Goal: Task Accomplishment & Management: Use online tool/utility

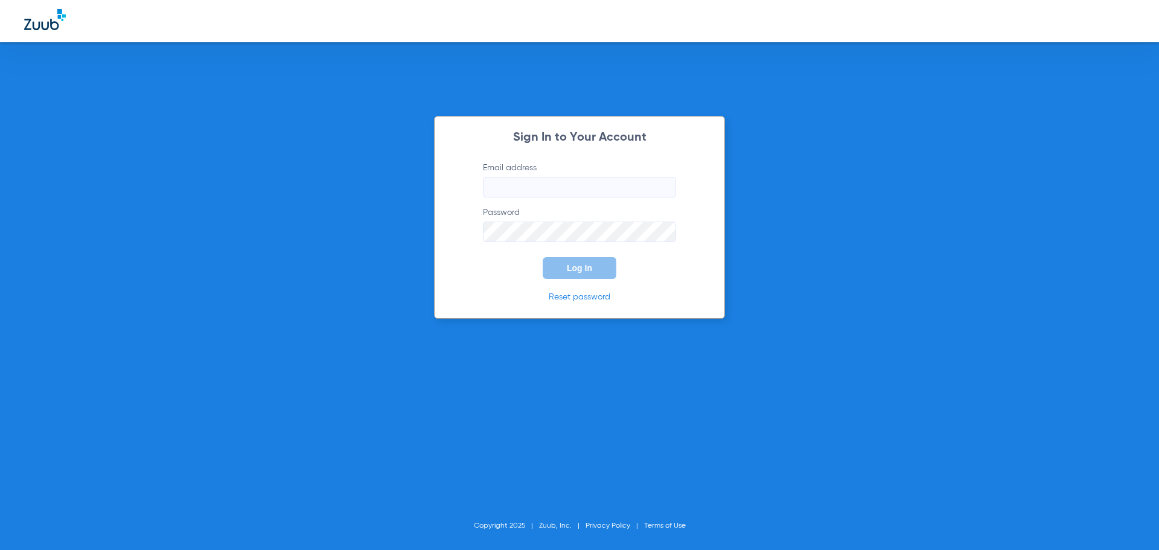
type input "[EMAIL_ADDRESS][DOMAIN_NAME]"
click at [554, 276] on button "Log In" at bounding box center [580, 268] width 74 height 22
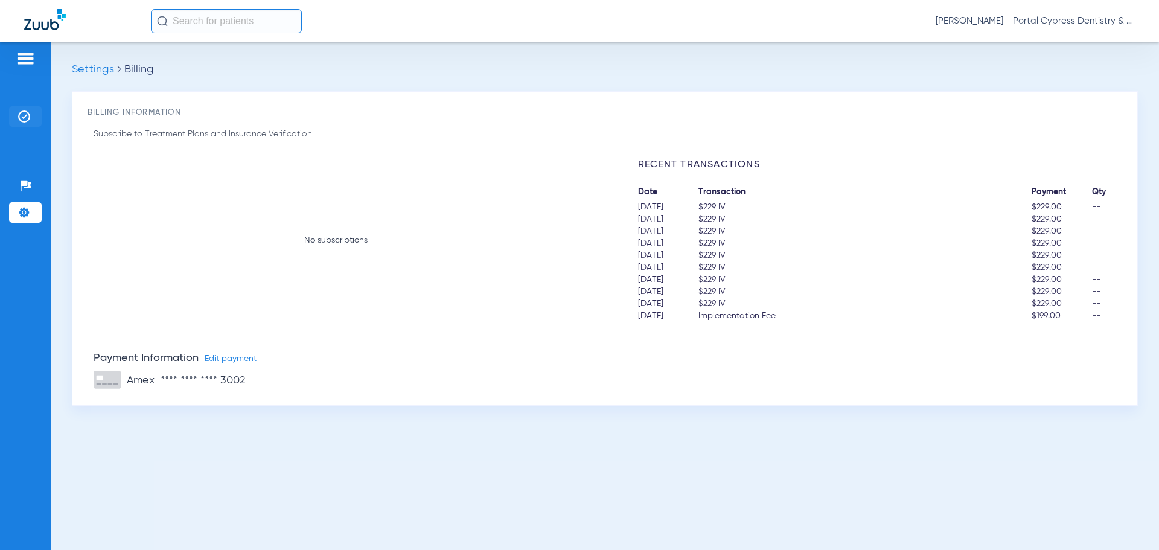
click at [17, 120] on li "Insurance Verification" at bounding box center [25, 116] width 33 height 21
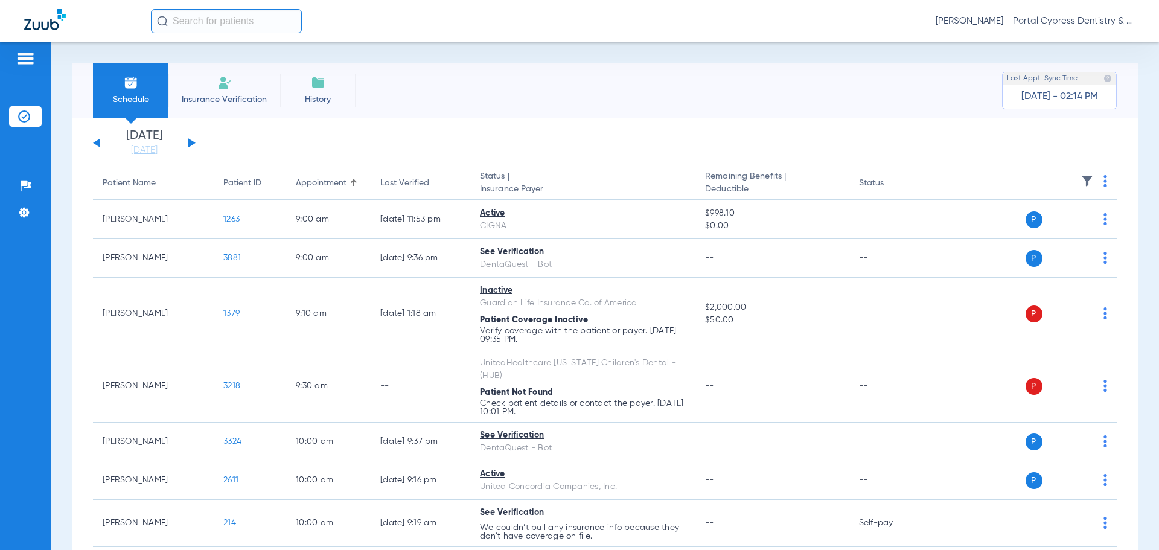
click at [190, 144] on button at bounding box center [191, 142] width 7 height 9
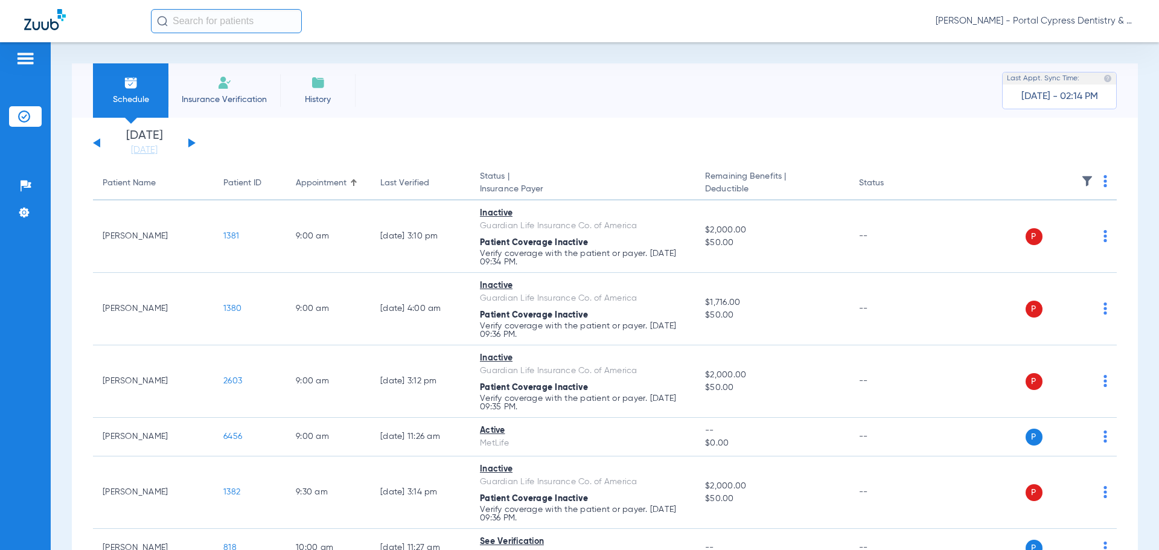
click at [1103, 178] on img at bounding box center [1105, 181] width 4 height 12
click at [1061, 227] on span "Verify All" at bounding box center [1049, 229] width 75 height 8
